Goal: Transaction & Acquisition: Purchase product/service

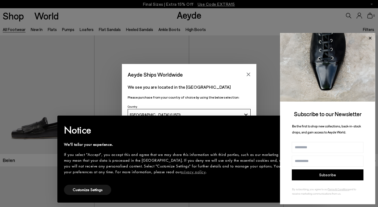
click at [370, 38] on icon at bounding box center [370, 37] width 3 height 3
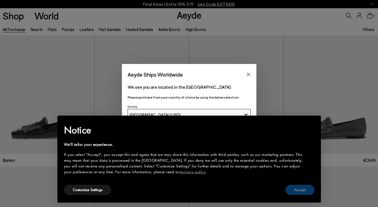
click at [299, 192] on button "Accept" at bounding box center [299, 190] width 29 height 10
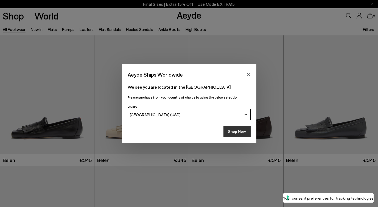
click at [240, 132] on button "Shop Now" at bounding box center [236, 132] width 27 height 12
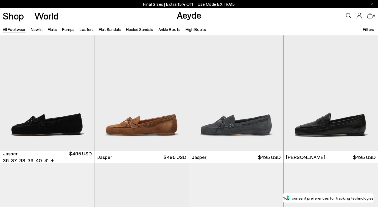
scroll to position [134, 0]
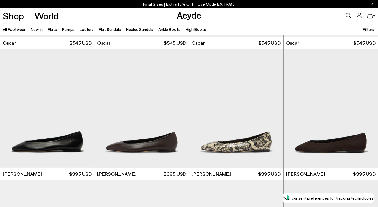
scroll to position [848, 0]
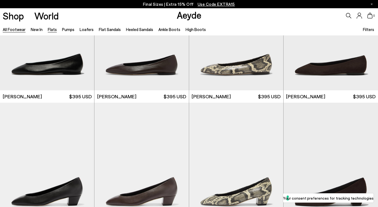
click at [51, 30] on link "Flats" at bounding box center [52, 29] width 9 height 5
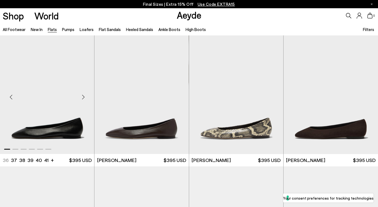
click at [82, 96] on div "Next slide" at bounding box center [83, 97] width 16 height 16
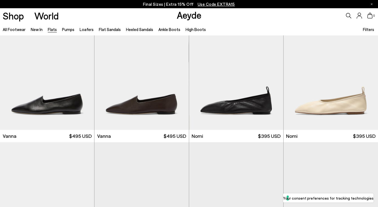
scroll to position [131, 0]
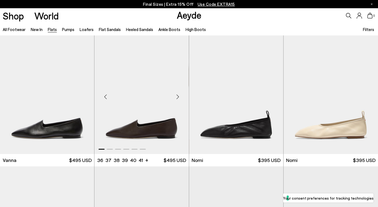
click at [177, 96] on div "Next slide" at bounding box center [178, 97] width 16 height 16
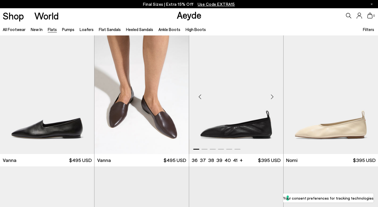
click at [272, 94] on div "Next slide" at bounding box center [272, 97] width 16 height 16
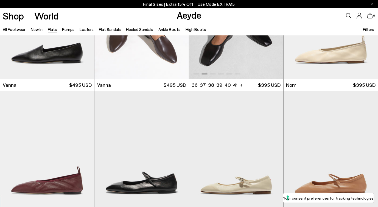
scroll to position [207, 0]
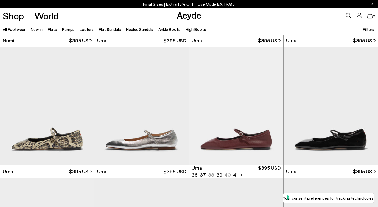
scroll to position [521, 0]
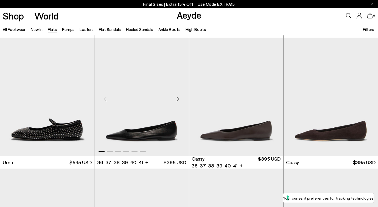
click at [178, 98] on div "Next slide" at bounding box center [178, 99] width 16 height 16
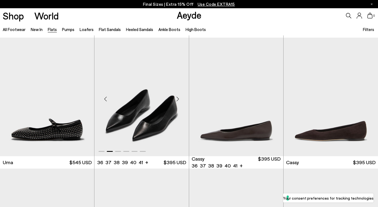
click at [178, 98] on div "Next slide" at bounding box center [178, 99] width 16 height 16
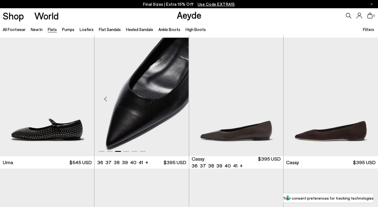
click at [177, 98] on div "Next slide" at bounding box center [178, 99] width 16 height 16
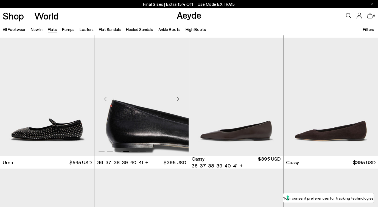
click at [177, 98] on div "Next slide" at bounding box center [178, 99] width 16 height 16
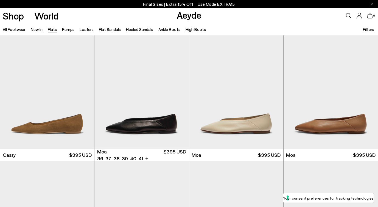
scroll to position [659, 0]
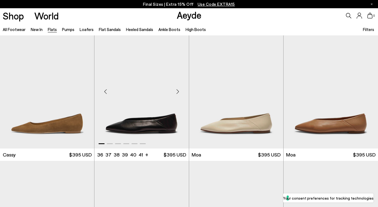
click at [177, 91] on div "Next slide" at bounding box center [178, 91] width 16 height 16
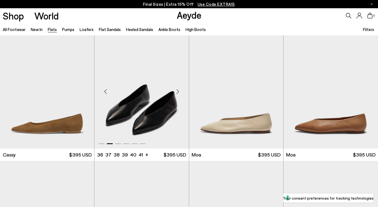
click at [177, 91] on div "Next slide" at bounding box center [178, 91] width 16 height 16
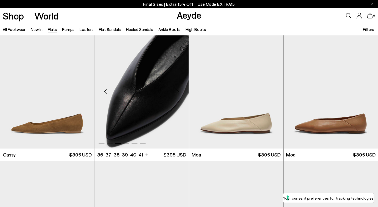
click at [177, 91] on div "Next slide" at bounding box center [178, 91] width 16 height 16
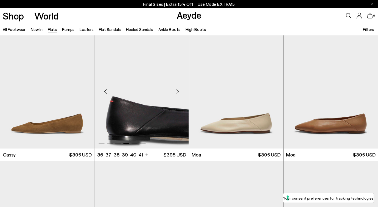
click at [177, 91] on div "Next slide" at bounding box center [178, 91] width 16 height 16
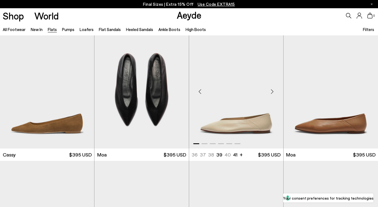
click at [272, 90] on div "Next slide" at bounding box center [272, 91] width 16 height 16
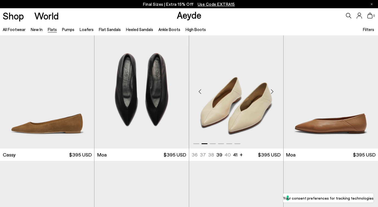
click at [272, 90] on div "Next slide" at bounding box center [272, 91] width 16 height 16
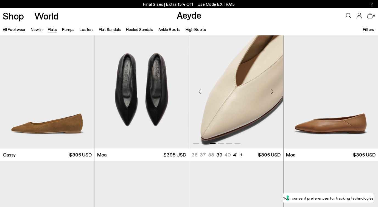
scroll to position [761, 0]
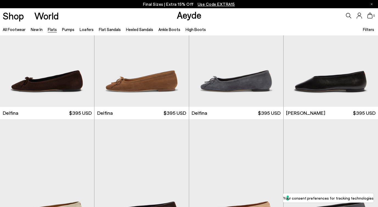
scroll to position [1219, 0]
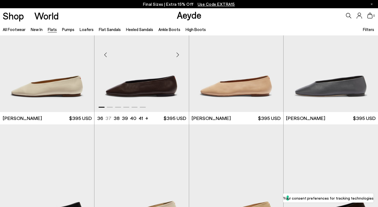
click at [177, 55] on div "Next slide" at bounding box center [178, 55] width 16 height 16
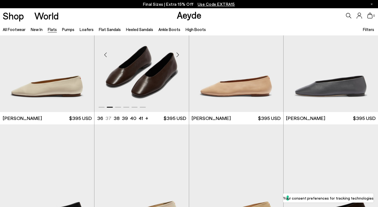
click at [177, 55] on div "Next slide" at bounding box center [178, 55] width 16 height 16
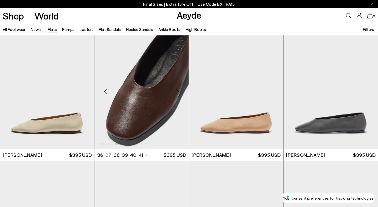
scroll to position [1180, 0]
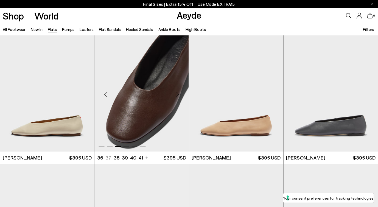
click at [179, 88] on div "Next slide" at bounding box center [178, 94] width 16 height 16
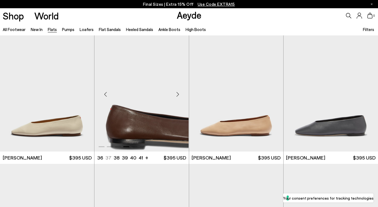
click at [179, 88] on div "Next slide" at bounding box center [178, 94] width 16 height 16
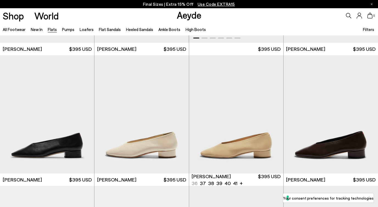
scroll to position [1171, 0]
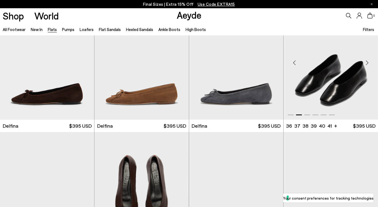
click at [366, 61] on div "Next slide" at bounding box center [367, 62] width 16 height 16
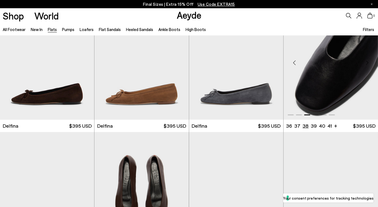
click at [306, 125] on li "38" at bounding box center [305, 125] width 6 height 7
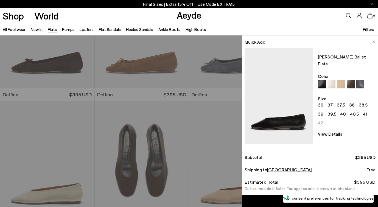
scroll to position [1108, 0]
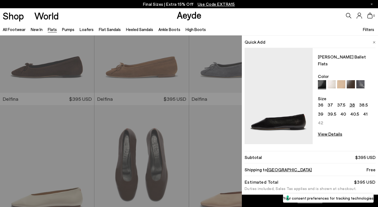
click at [321, 58] on span "Kirsten Ballet Flats" at bounding box center [347, 60] width 58 height 14
drag, startPoint x: 321, startPoint y: 58, endPoint x: 345, endPoint y: 57, distance: 23.9
click at [345, 57] on span "Kirsten Ballet Flats" at bounding box center [347, 60] width 58 height 14
copy span "Kirsten Ballet Flats"
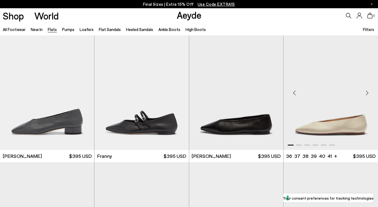
scroll to position [1442, 0]
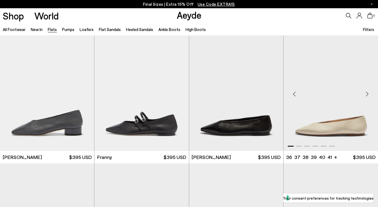
click at [367, 94] on div "Next slide" at bounding box center [367, 94] width 16 height 16
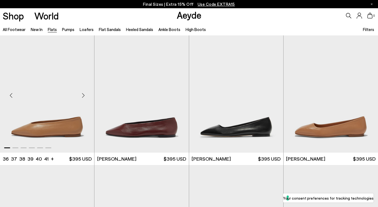
scroll to position [1573, 0]
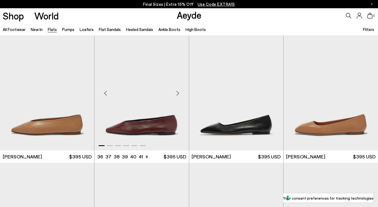
click at [177, 93] on div "Next slide" at bounding box center [178, 93] width 16 height 16
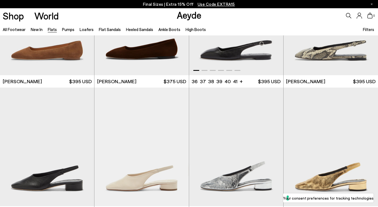
scroll to position [1780, 0]
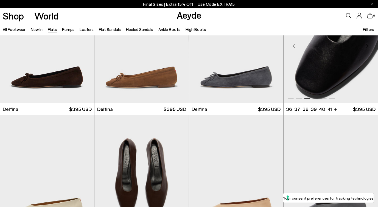
scroll to position [1050, 0]
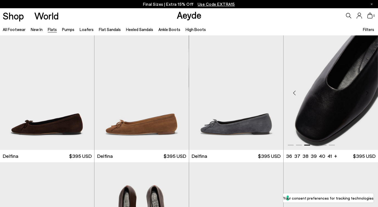
click at [323, 94] on img "3 / 6" at bounding box center [330, 90] width 94 height 119
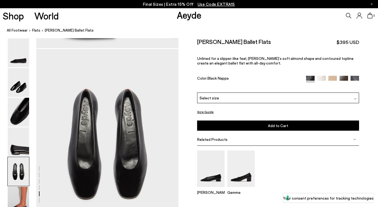
scroll to position [729, 0]
click at [286, 92] on div "Select size" at bounding box center [278, 97] width 162 height 11
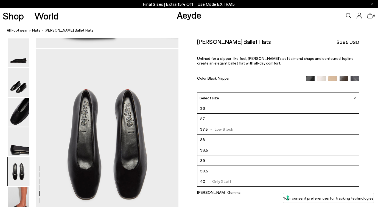
click at [245, 134] on li "38" at bounding box center [277, 139] width 161 height 10
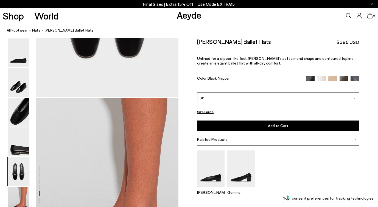
scroll to position [869, 0]
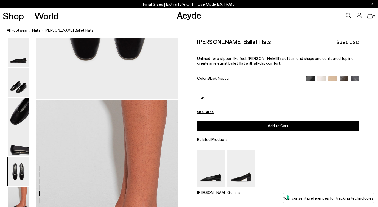
click at [205, 108] on button "Size Guide" at bounding box center [205, 111] width 16 height 7
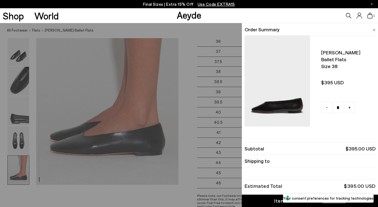
scroll to position [976, 0]
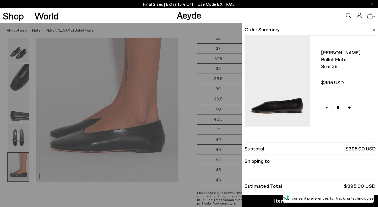
click at [373, 29] on img at bounding box center [374, 30] width 3 height 2
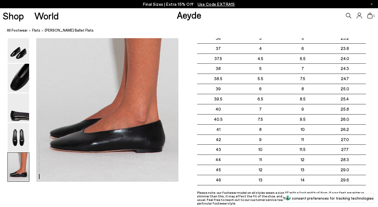
click at [240, 25] on nav "All Footwear Flats Kirsten Ballet Flats" at bounding box center [192, 30] width 371 height 15
click at [370, 17] on icon at bounding box center [369, 16] width 5 height 6
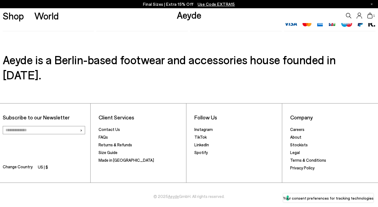
scroll to position [322, 0]
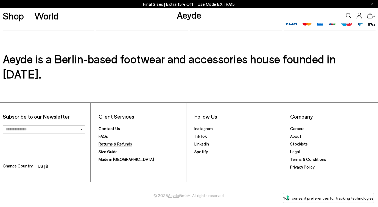
click at [123, 141] on link "Returns & Refunds" at bounding box center [115, 143] width 33 height 5
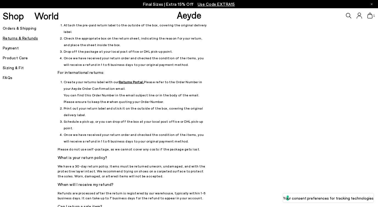
scroll to position [50, 0]
